Goal: Task Accomplishment & Management: Manage account settings

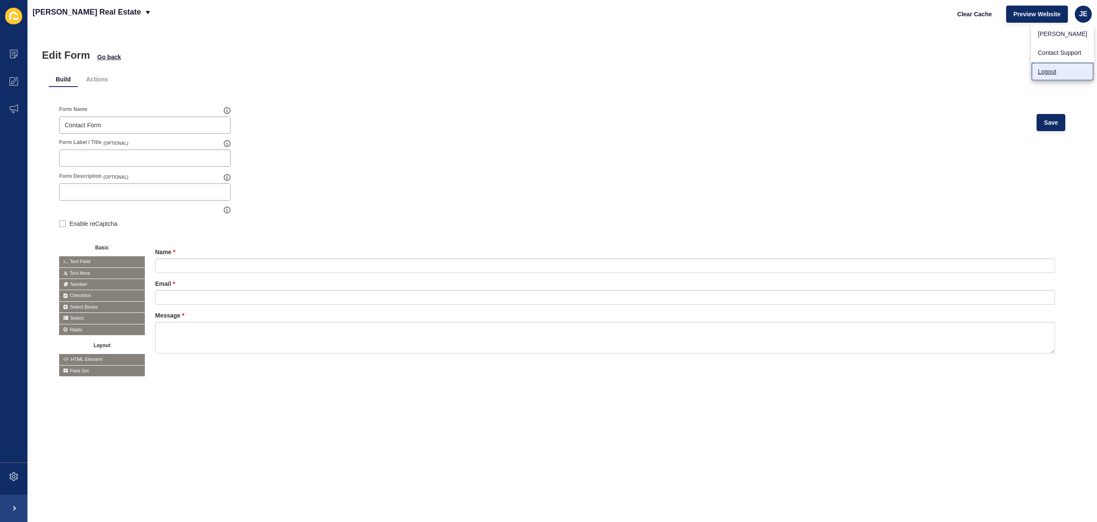
click at [1058, 72] on link "Logout" at bounding box center [1062, 71] width 63 height 19
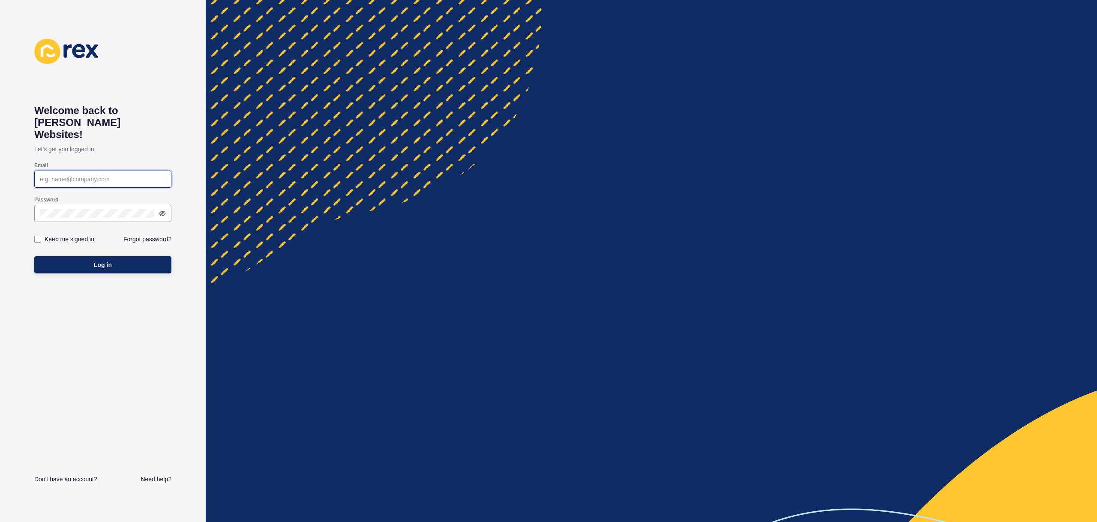
type input "[EMAIL_ADDRESS][PERSON_NAME][DOMAIN_NAME]"
click at [111, 258] on button "Log in" at bounding box center [102, 264] width 137 height 17
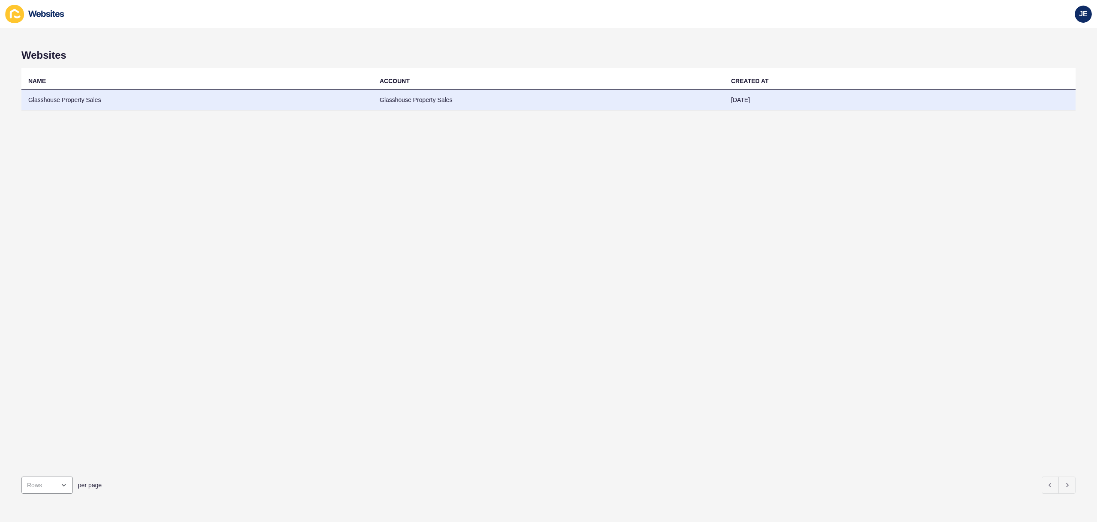
click at [84, 105] on td "Glasshouse Property Sales" at bounding box center [196, 100] width 351 height 21
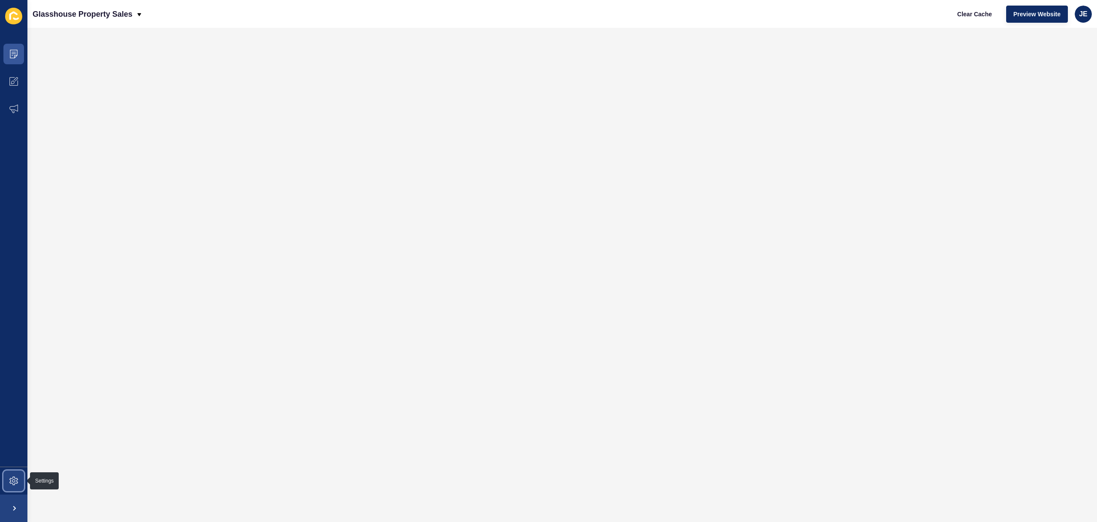
click at [16, 478] on icon at bounding box center [13, 481] width 9 height 9
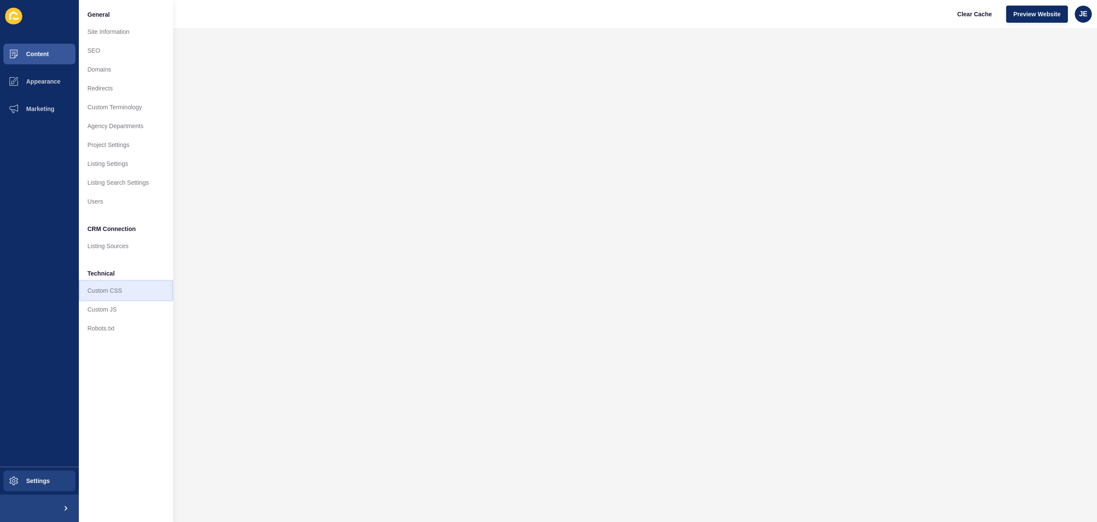
click at [126, 294] on link "Custom CSS" at bounding box center [126, 290] width 94 height 19
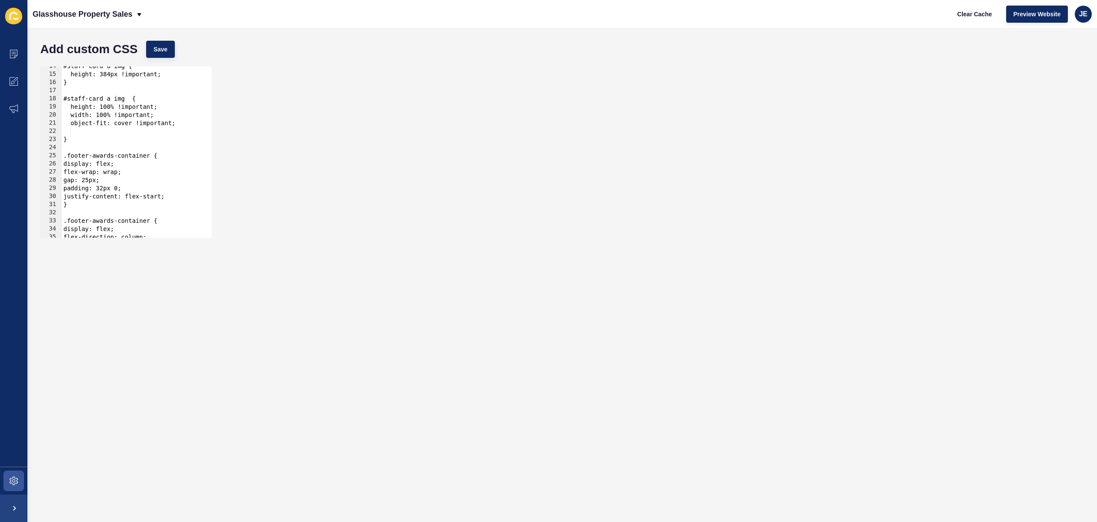
scroll to position [59, 0]
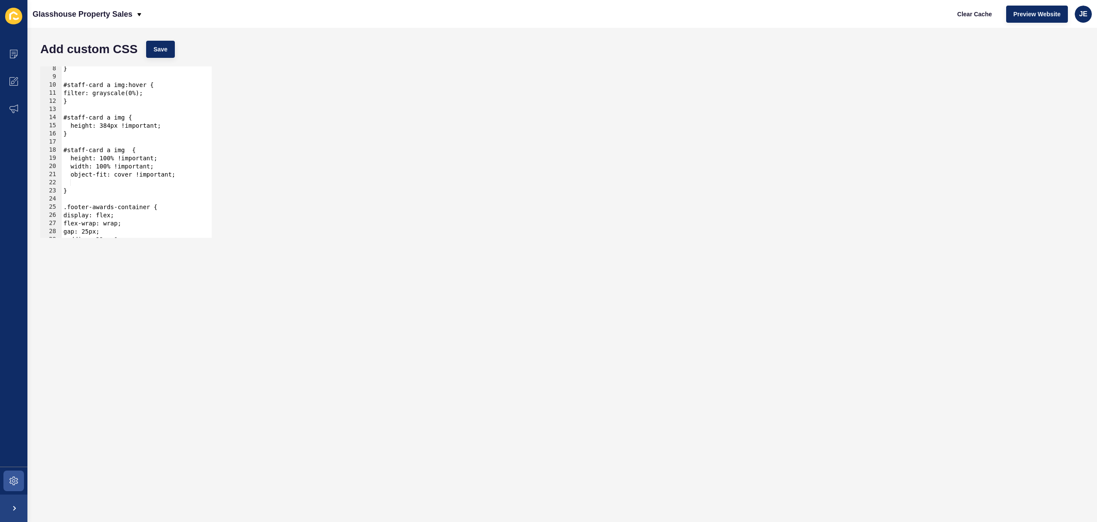
click at [103, 183] on div "} #staff-card a img:hover { filter: grayscale(0%); } #staff-card a img { height…" at bounding box center [134, 159] width 144 height 188
drag, startPoint x: 107, startPoint y: 184, endPoint x: 8, endPoint y: 186, distance: 99.0
click at [8, 186] on div "Content Appearance Marketing Settings Glasshouse Property Sales Clear Cache Pre…" at bounding box center [548, 261] width 1097 height 522
type textarea "object-fit: cover !important;"
click at [76, 188] on div "} #staff-card a img:hover { filter: grayscale(0%); } #staff-card a img { height…" at bounding box center [134, 159] width 144 height 188
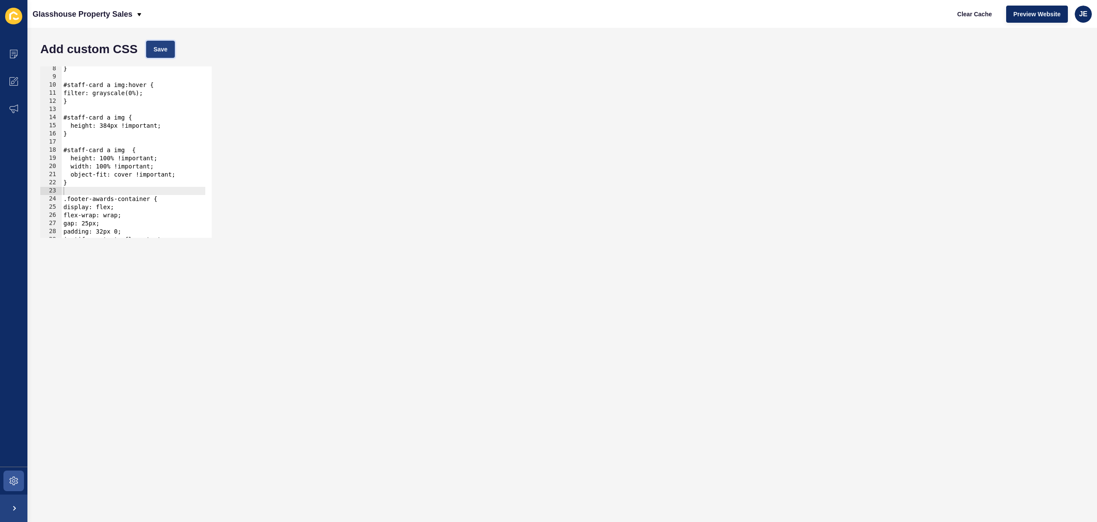
click at [161, 47] on span "Save" at bounding box center [160, 49] width 14 height 9
click at [958, 21] on button "Clear Cache" at bounding box center [974, 14] width 49 height 17
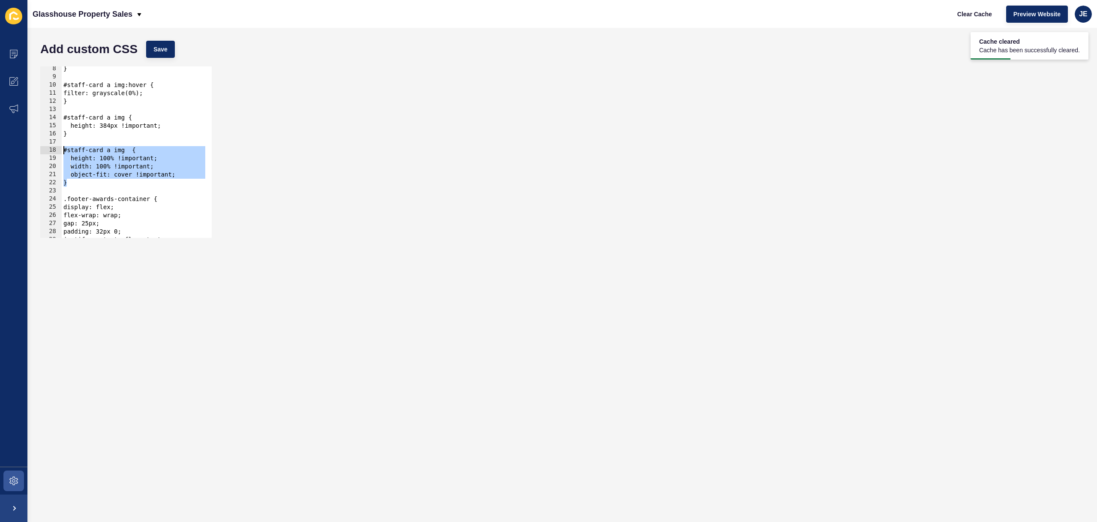
drag, startPoint x: 81, startPoint y: 183, endPoint x: 36, endPoint y: 150, distance: 56.7
click at [36, 150] on div "} 8 9 10 11 12 13 14 15 16 17 18 19 20 21 22 23 24 25 26 27 28 29 30 31 } #staf…" at bounding box center [562, 152] width 1053 height 180
type textarea "#staff-card a img { height: 100% !important;"
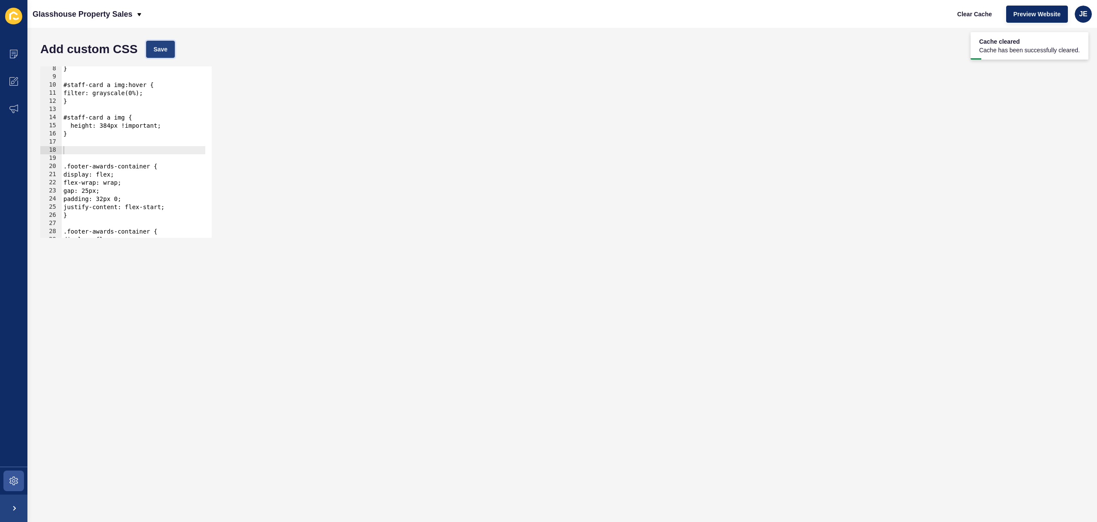
click at [159, 57] on button "Save" at bounding box center [160, 49] width 29 height 17
click at [990, 18] on span "Clear Cache" at bounding box center [974, 14] width 35 height 9
click at [118, 144] on div "} #staff-card a img:hover { filter: grayscale(0%); } #staff-card a img { height…" at bounding box center [134, 159] width 144 height 188
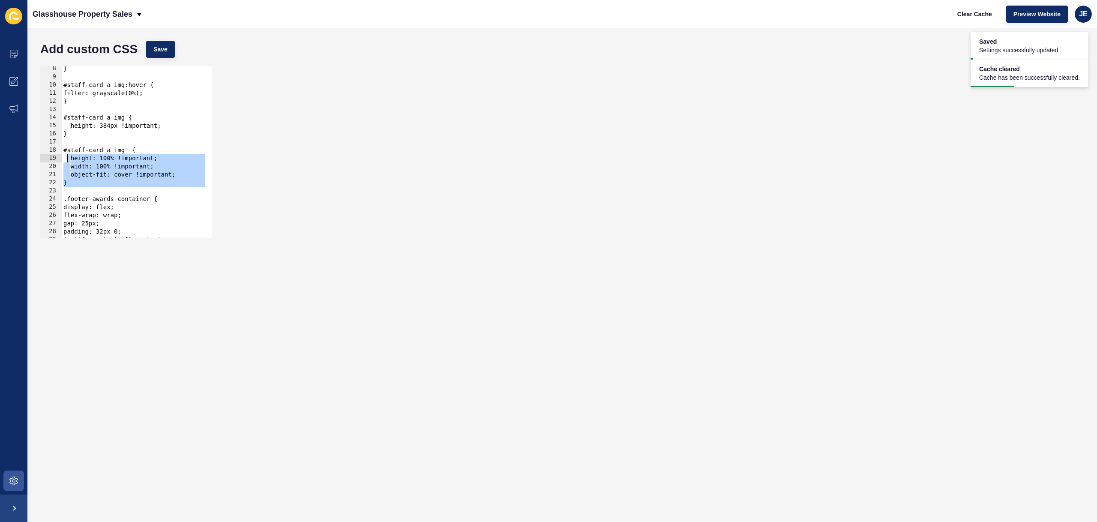
type textarea "#staff-card a img { height: 384px !important;"
drag, startPoint x: 85, startPoint y: 188, endPoint x: 49, endPoint y: 115, distance: 80.9
click at [49, 115] on div "#staff-card a img { height: 384px !important; 8 9 10 11 12 13 14 15 16 17 18 19…" at bounding box center [125, 151] width 171 height 171
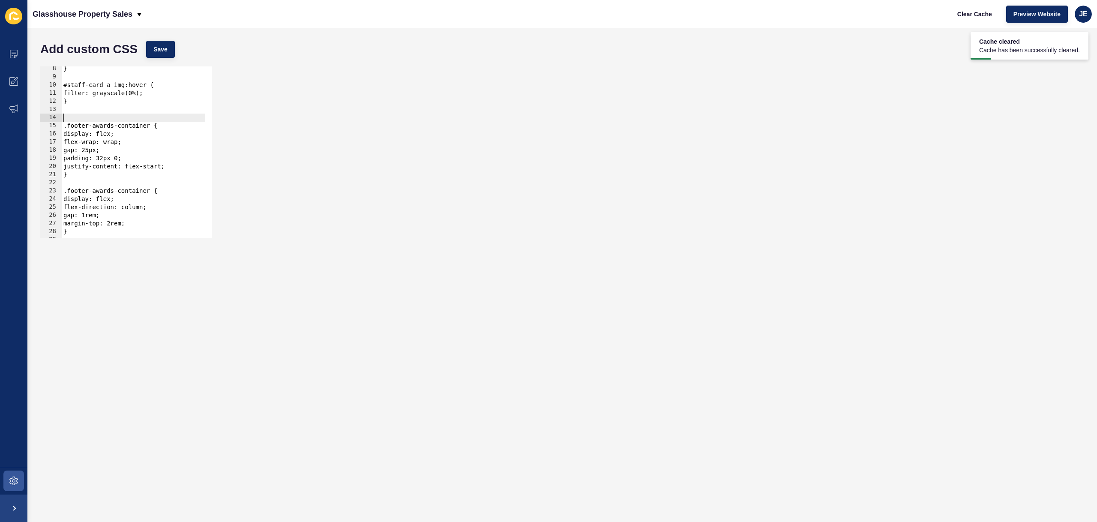
scroll to position [0, 0]
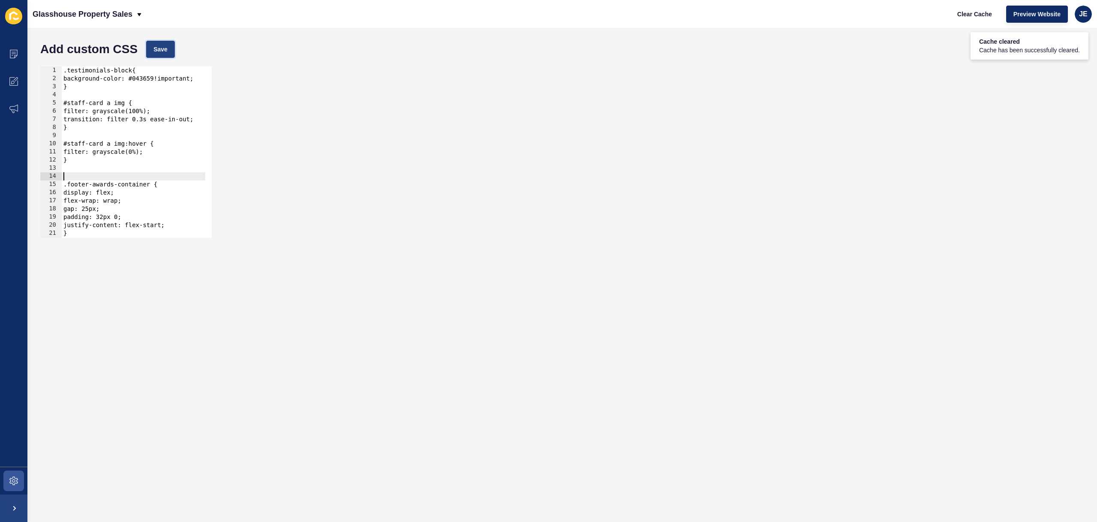
click at [166, 46] on span "Save" at bounding box center [160, 49] width 14 height 9
click at [969, 13] on span "Clear Cache" at bounding box center [974, 14] width 35 height 9
click at [162, 53] on span "Save" at bounding box center [160, 49] width 14 height 9
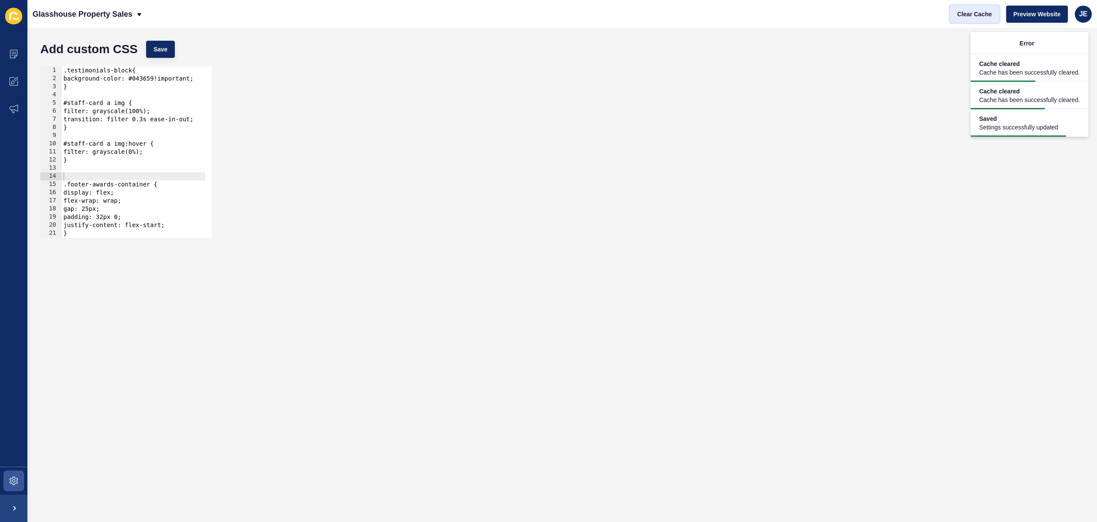
click at [964, 7] on button "Clear Cache" at bounding box center [974, 14] width 49 height 17
click at [44, 182] on div "15" at bounding box center [50, 184] width 21 height 8
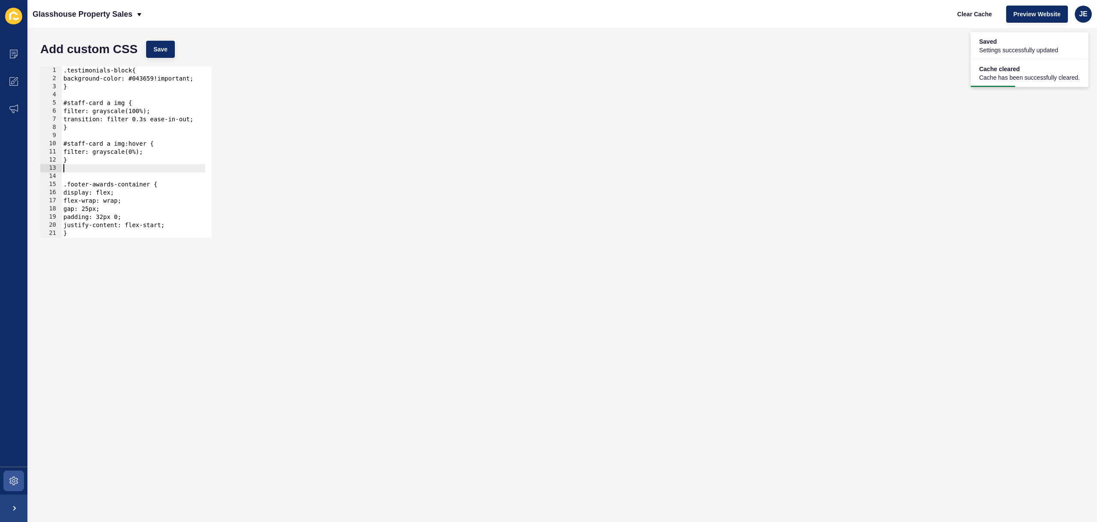
click at [96, 168] on div ".testimonials-block{ background-color: #043659!important; } #staff-card a img {…" at bounding box center [134, 160] width 144 height 188
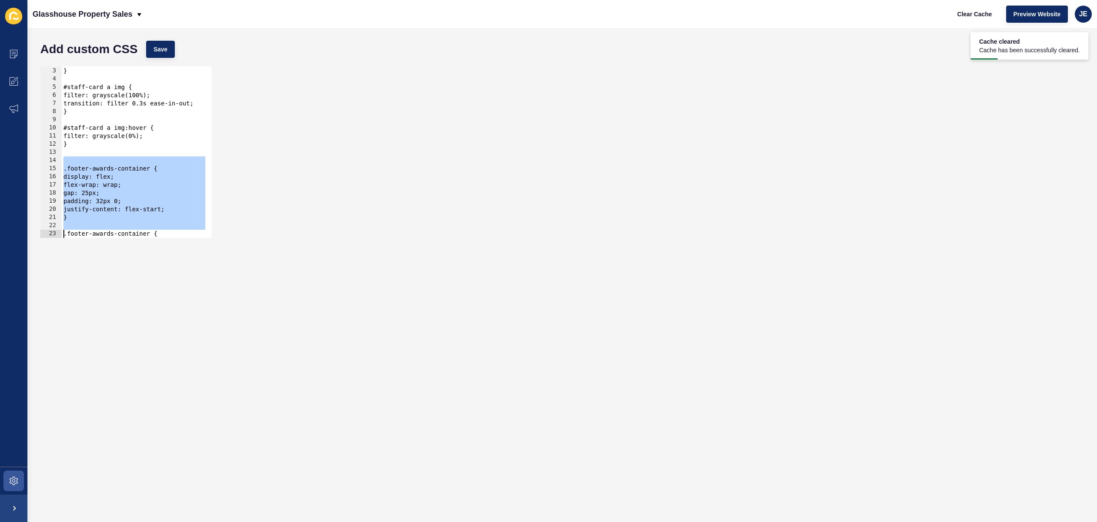
click at [119, 195] on div "background-color: #043659!important; } #staff-card a img { filter: grayscale(10…" at bounding box center [134, 153] width 144 height 188
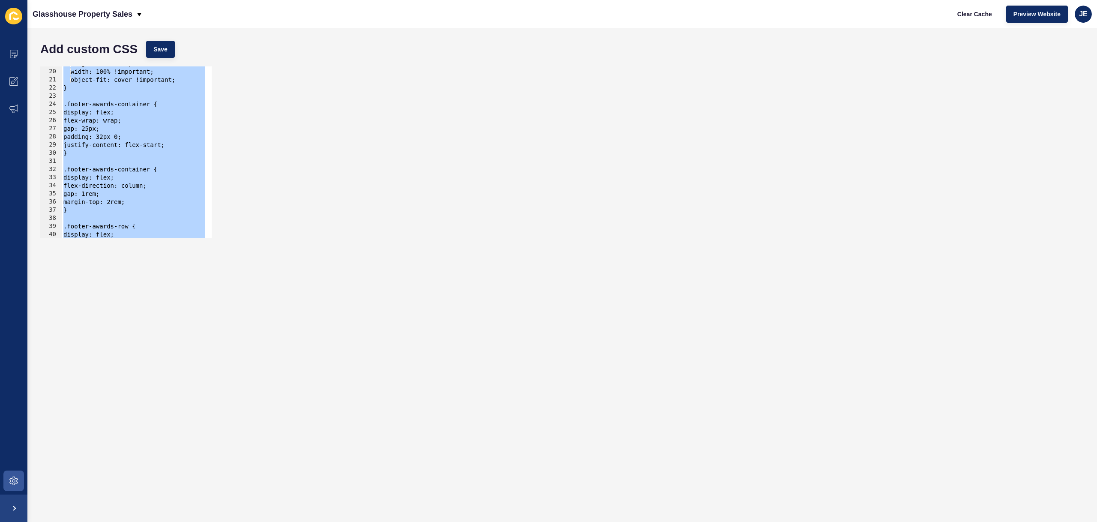
scroll to position [102, 0]
click at [178, 130] on div "#staff-card a img { height: 384px !important; } #staff-card a img { height: 100…" at bounding box center [134, 156] width 144 height 188
type textarea "object-fit: cover !important;"
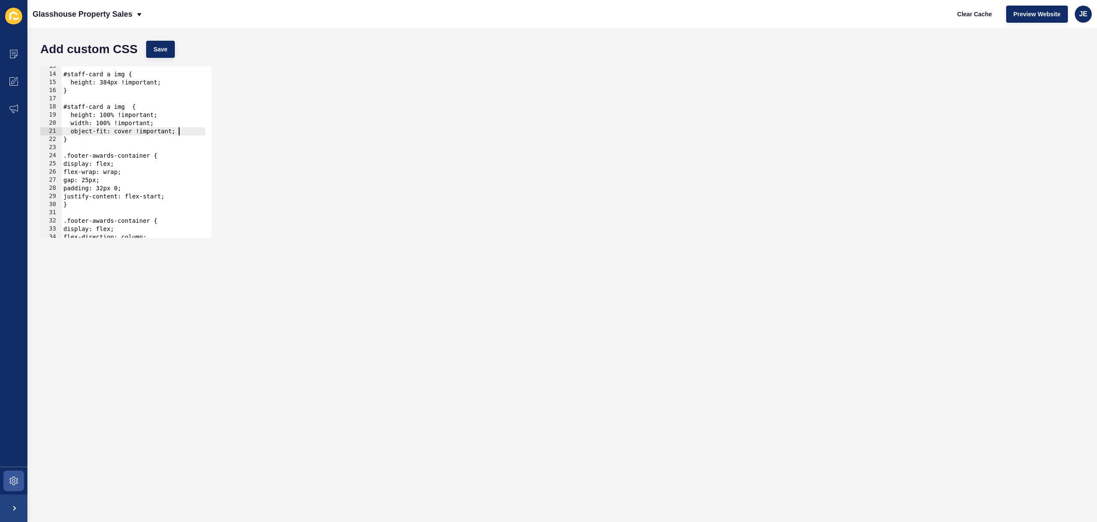
click at [182, 132] on div "#staff-card a img { height: 384px !important; } #staff-card a img { height: 100…" at bounding box center [134, 156] width 144 height 188
type textarea "object-position: center top;"
click at [160, 51] on span "Save" at bounding box center [160, 49] width 14 height 9
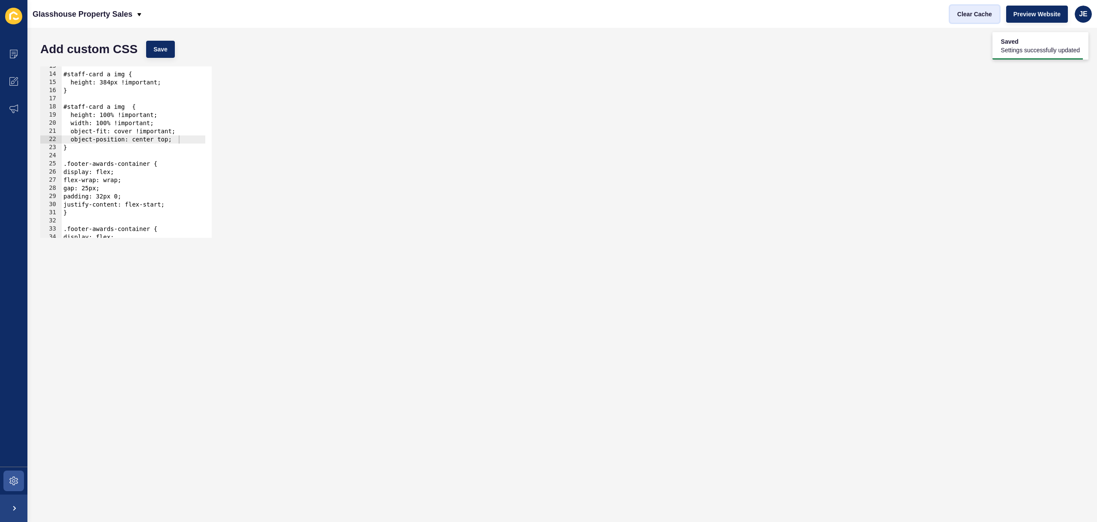
click at [980, 14] on span "Clear Cache" at bounding box center [974, 14] width 35 height 9
